Goal: Transaction & Acquisition: Purchase product/service

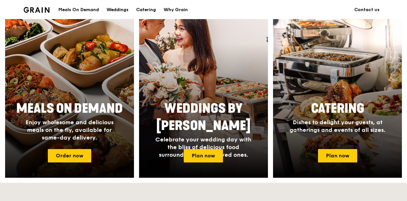
scroll to position [255, 0]
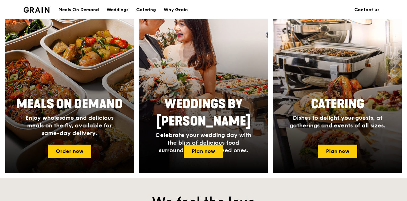
click at [97, 146] on div at bounding box center [70, 89] width 142 height 185
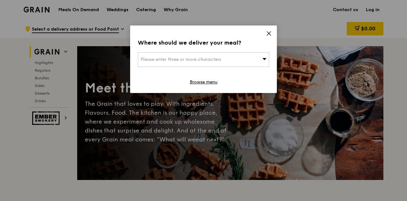
click at [251, 55] on div "Please enter three or more characters" at bounding box center [203, 59] width 131 height 15
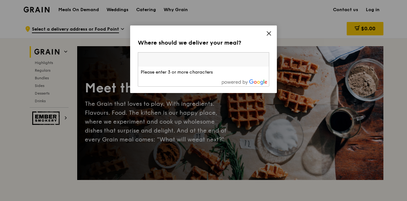
click at [251, 55] on input "search" at bounding box center [203, 60] width 131 height 14
click at [267, 34] on icon at bounding box center [269, 34] width 6 height 6
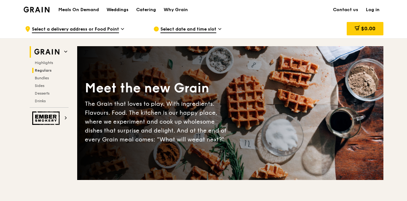
click at [47, 68] on span "Regulars" at bounding box center [43, 70] width 17 height 4
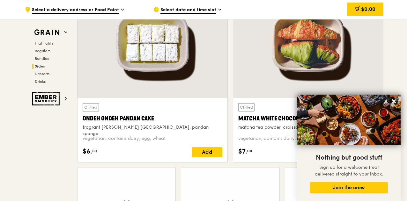
scroll to position [1976, 0]
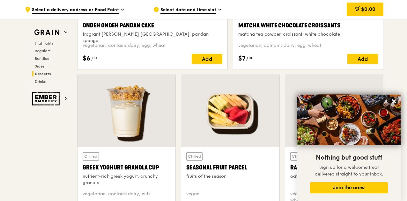
click at [281, 27] on div "Matcha White Chocolate Croissants" at bounding box center [308, 25] width 140 height 9
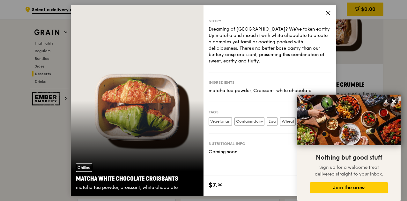
scroll to position [2103, 0]
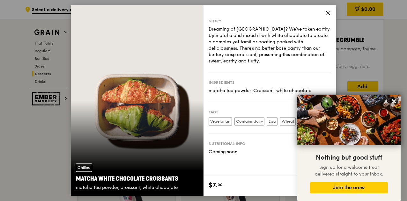
click at [327, 15] on icon at bounding box center [328, 13] width 6 height 6
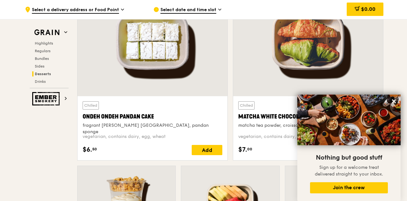
scroll to position [1880, 0]
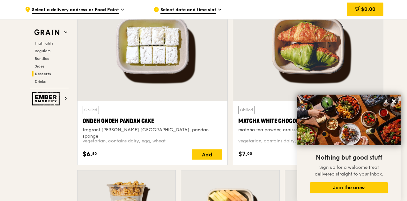
click at [165, 71] on div at bounding box center [153, 45] width 150 height 111
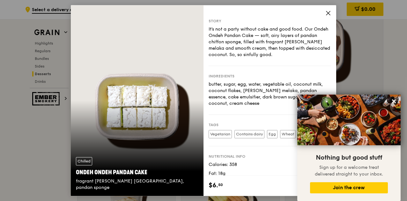
click at [324, 11] on div "Story It's not a party without cake and good food. Our Ondeh Ondeh Pandan Cake …" at bounding box center [270, 90] width 133 height 171
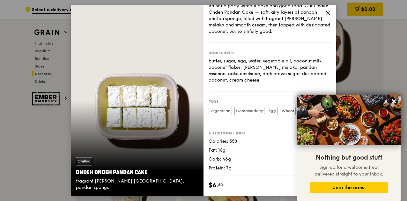
click at [325, 14] on icon at bounding box center [328, 13] width 6 height 6
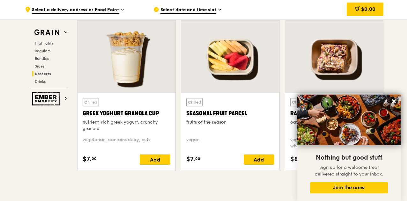
scroll to position [2039, 0]
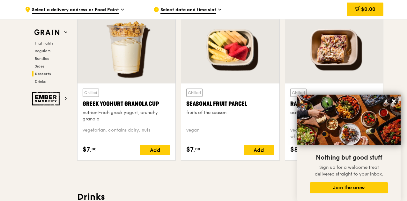
click at [342, 41] on div at bounding box center [334, 47] width 98 height 72
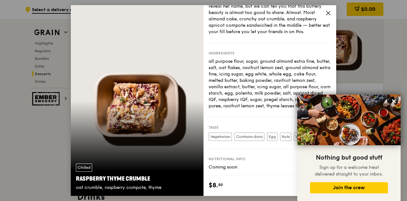
scroll to position [48, 0]
click at [324, 12] on div "Can you keep a secret? Word around the kitchen is a Michelin-starred pastry che…" at bounding box center [270, 12] width 123 height 45
click at [330, 16] on span at bounding box center [328, 14] width 6 height 7
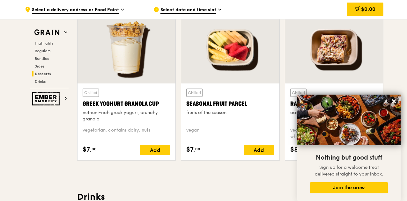
click at [112, 69] on div at bounding box center [127, 47] width 98 height 72
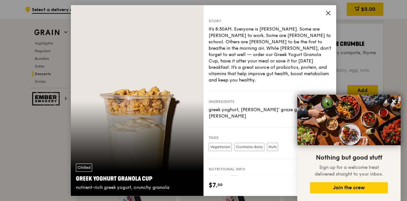
scroll to position [2135, 0]
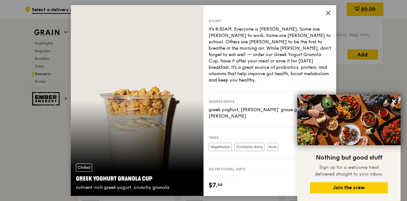
click at [326, 16] on span at bounding box center [328, 14] width 6 height 7
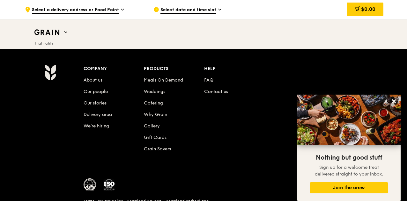
scroll to position [2656, 0]
